Goal: Task Accomplishment & Management: Use online tool/utility

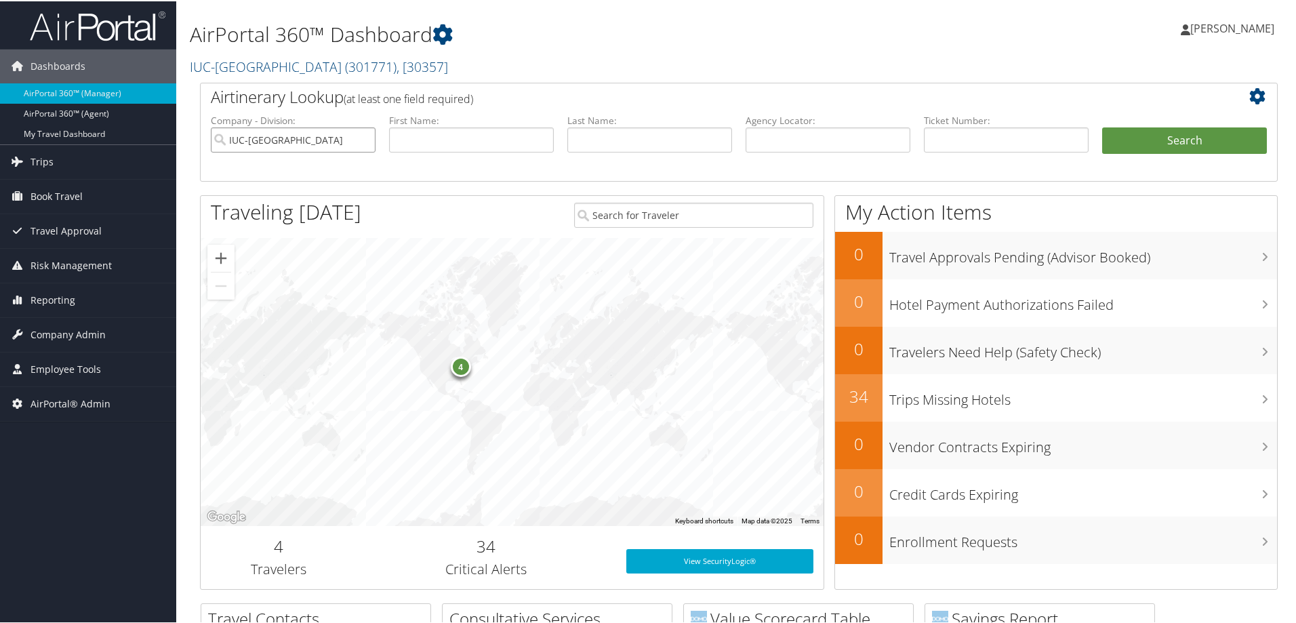
click at [363, 138] on input "IUC-Kent State University" at bounding box center [293, 138] width 165 height 25
click at [114, 164] on link "Trips" at bounding box center [88, 161] width 176 height 34
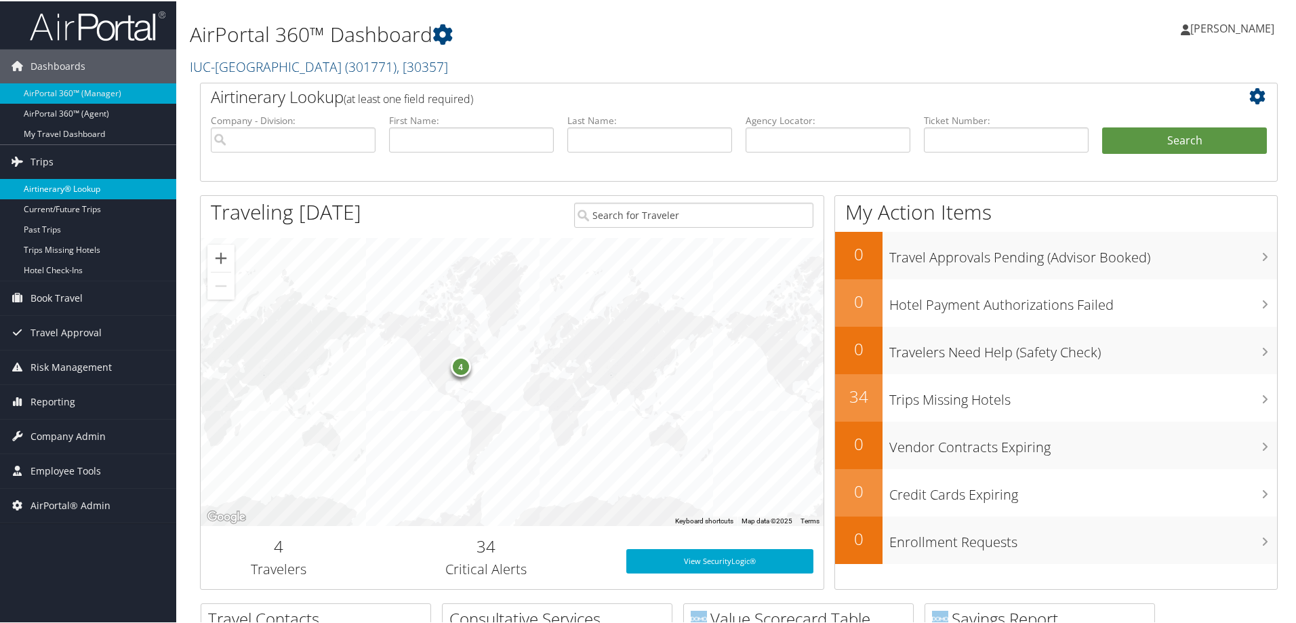
click at [87, 186] on link "Airtinerary® Lookup" at bounding box center [88, 188] width 176 height 20
